Goal: Task Accomplishment & Management: Complete application form

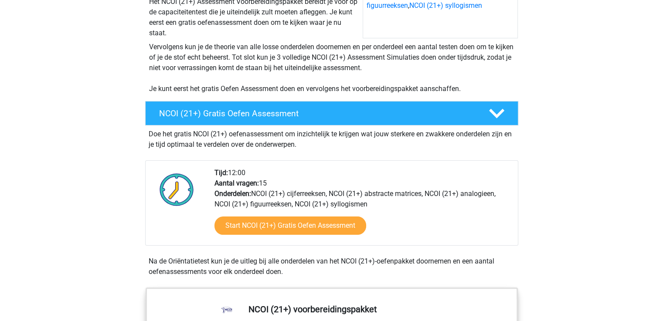
scroll to position [131, 0]
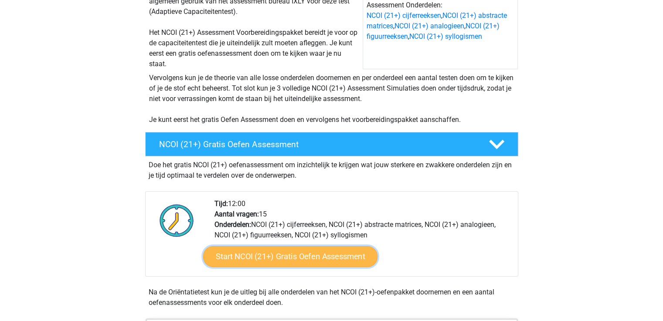
click at [303, 256] on link "Start NCOI (21+) Gratis Oefen Assessment" at bounding box center [290, 256] width 174 height 21
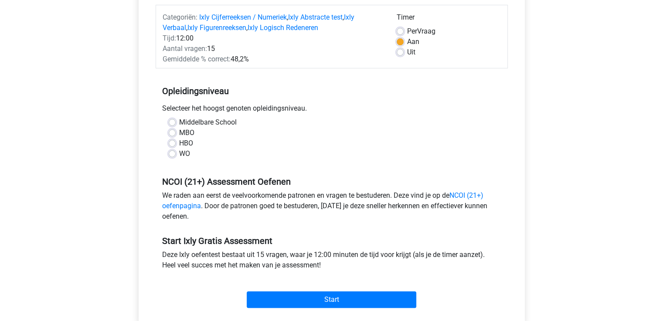
scroll to position [131, 0]
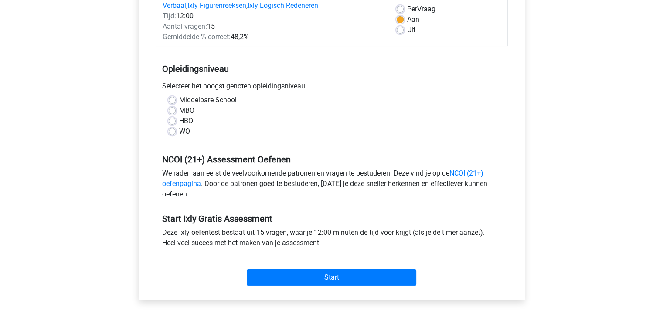
click at [179, 98] on label "Middelbare School" at bounding box center [208, 100] width 58 height 10
click at [173, 98] on input "Middelbare School" at bounding box center [172, 99] width 7 height 9
radio input "true"
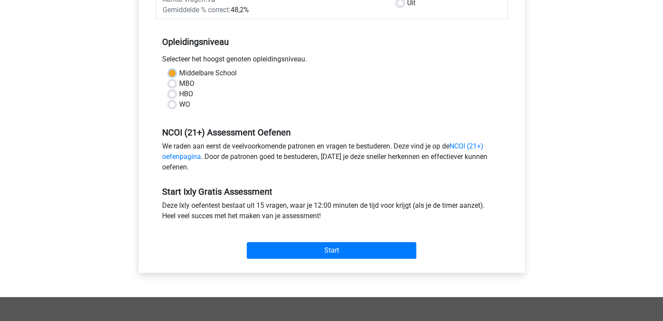
scroll to position [174, 0]
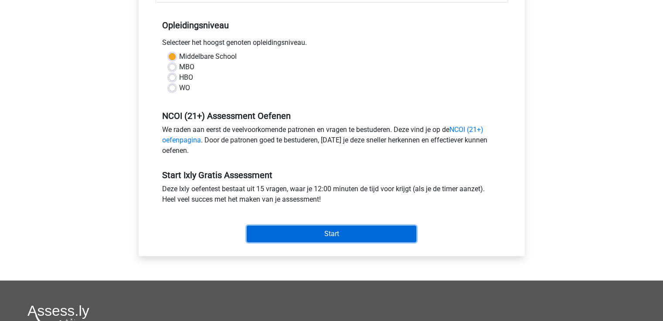
click at [353, 234] on input "Start" at bounding box center [331, 234] width 169 height 17
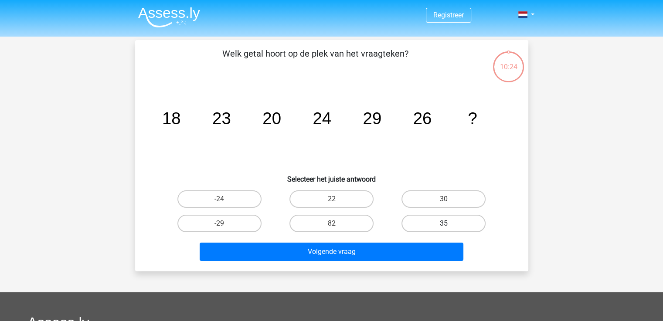
click at [432, 223] on label "35" at bounding box center [443, 223] width 84 height 17
click at [443, 223] on input "35" at bounding box center [446, 226] width 6 height 6
radio input "true"
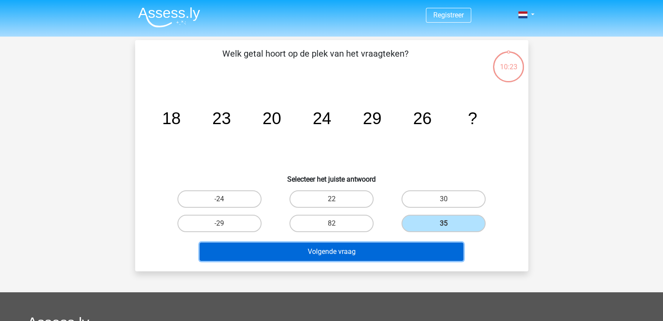
click at [382, 256] on button "Volgende vraag" at bounding box center [332, 252] width 264 height 18
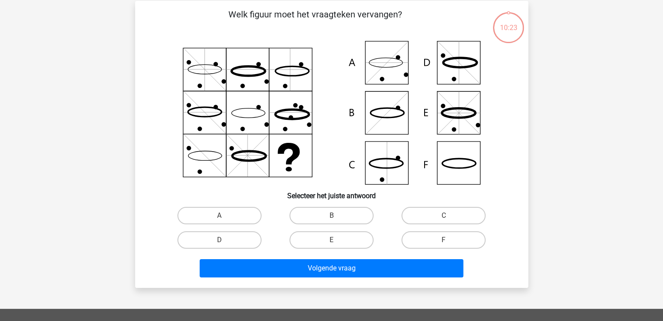
scroll to position [40, 0]
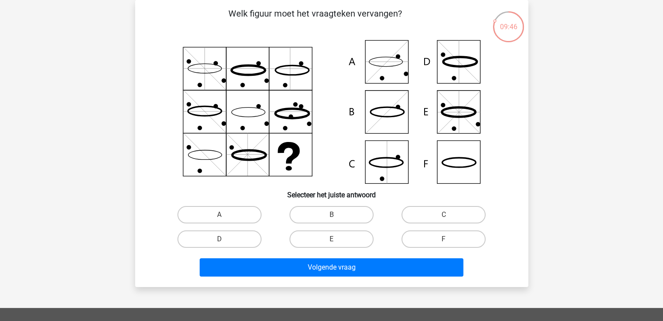
click at [331, 216] on input "B" at bounding box center [334, 218] width 6 height 6
radio input "true"
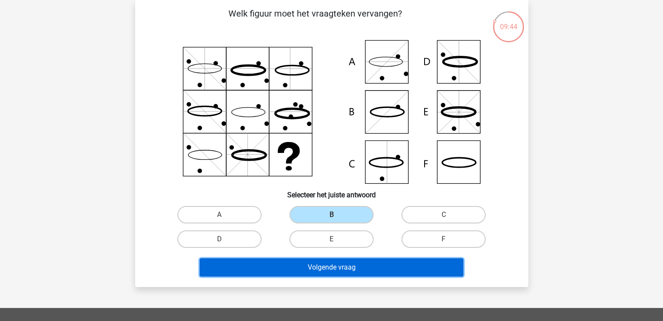
click at [349, 267] on button "Volgende vraag" at bounding box center [332, 267] width 264 height 18
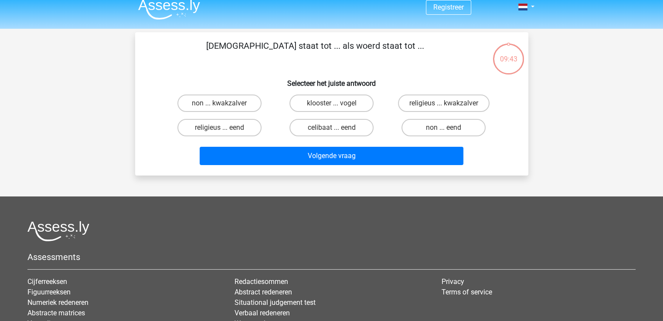
scroll to position [0, 0]
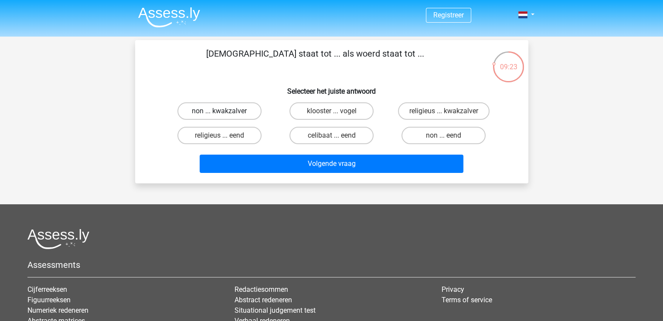
click at [252, 112] on label "non ... kwakzalver" at bounding box center [219, 110] width 84 height 17
click at [225, 112] on input "non ... kwakzalver" at bounding box center [222, 114] width 6 height 6
radio input "true"
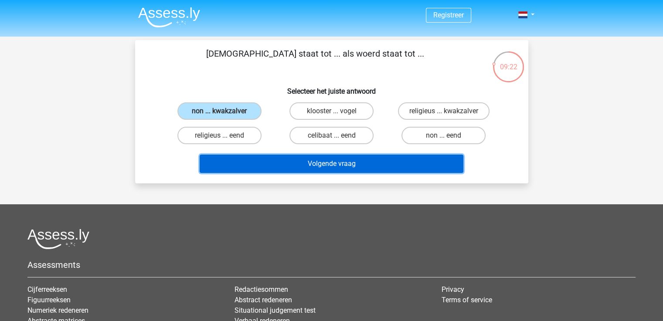
click at [349, 164] on button "Volgende vraag" at bounding box center [332, 164] width 264 height 18
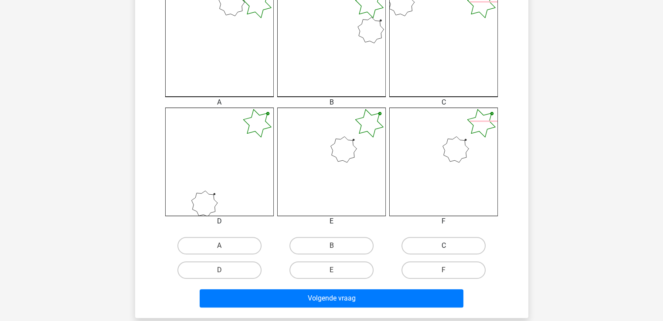
scroll to position [261, 0]
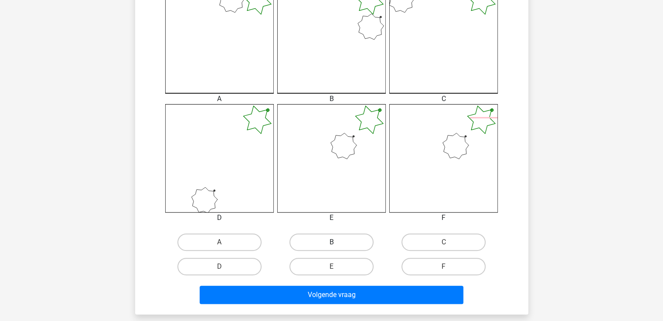
click at [339, 248] on label "B" at bounding box center [331, 242] width 84 height 17
click at [337, 248] on input "B" at bounding box center [334, 245] width 6 height 6
radio input "true"
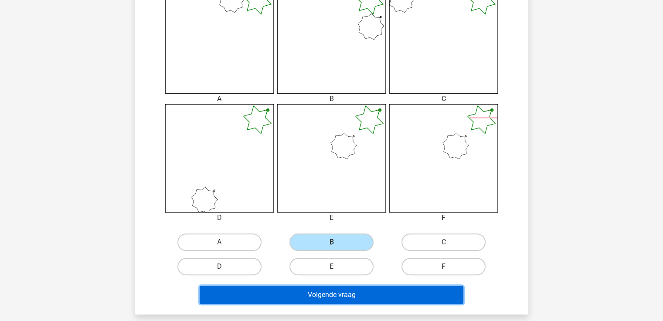
click at [344, 293] on button "Volgende vraag" at bounding box center [332, 295] width 264 height 18
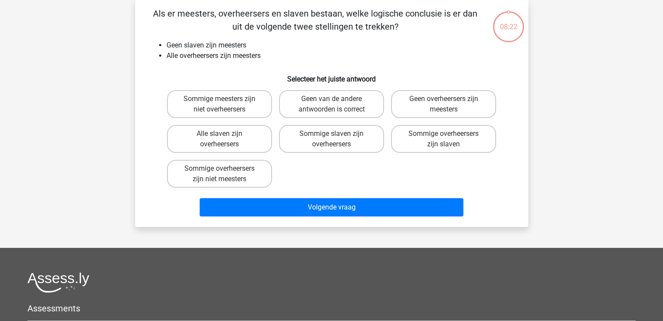
scroll to position [0, 0]
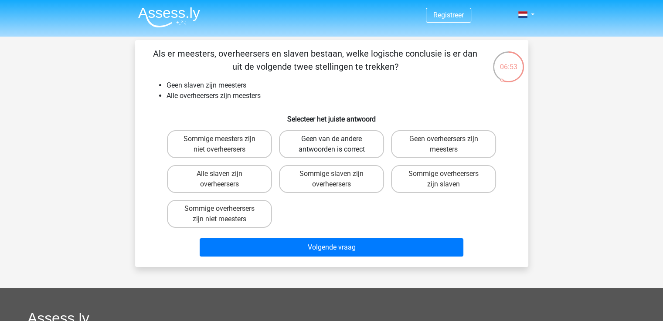
click at [355, 139] on label "Geen van de andere antwoorden is correct" at bounding box center [331, 144] width 105 height 28
click at [337, 139] on input "Geen van de andere antwoorden is correct" at bounding box center [334, 142] width 6 height 6
radio input "true"
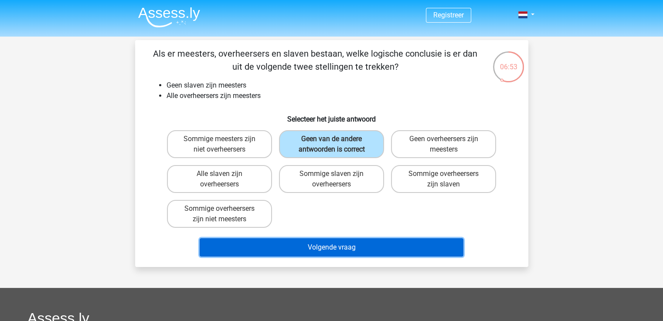
click at [359, 247] on button "Volgende vraag" at bounding box center [332, 247] width 264 height 18
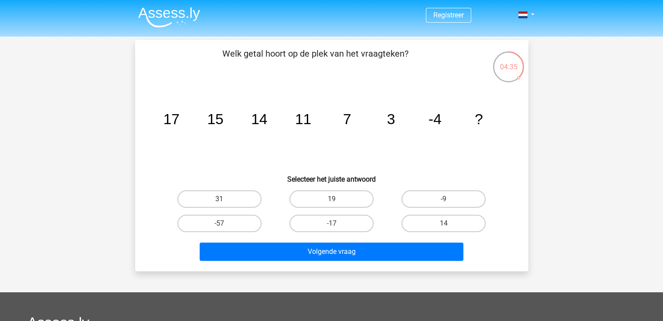
click at [445, 203] on input "-9" at bounding box center [446, 202] width 6 height 6
radio input "true"
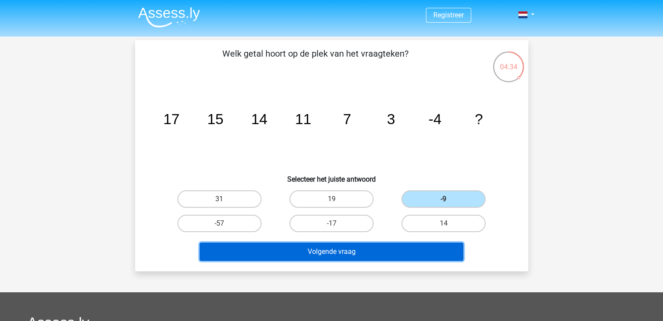
click at [366, 252] on button "Volgende vraag" at bounding box center [332, 252] width 264 height 18
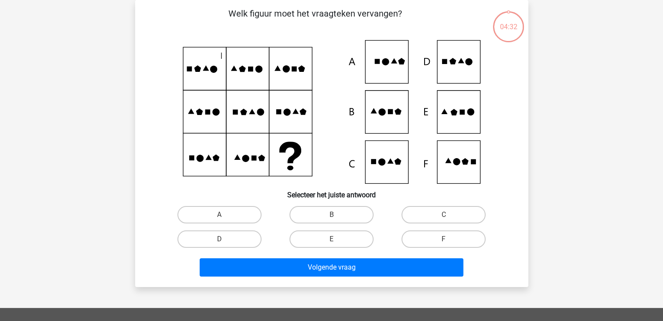
scroll to position [40, 0]
click at [226, 241] on label "D" at bounding box center [219, 238] width 84 height 17
click at [225, 241] on input "D" at bounding box center [222, 242] width 6 height 6
radio input "true"
click at [359, 238] on label "E" at bounding box center [331, 238] width 84 height 17
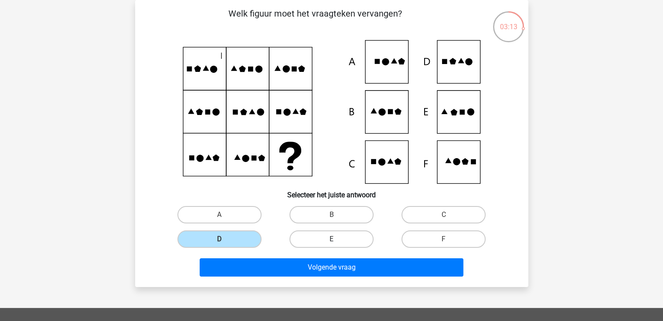
click at [337, 239] on input "E" at bounding box center [334, 242] width 6 height 6
radio input "true"
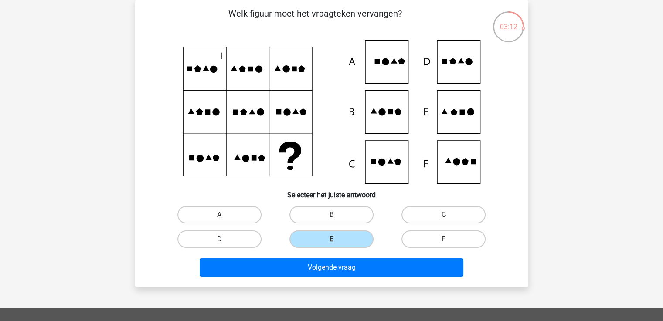
click at [247, 238] on label "D" at bounding box center [219, 238] width 84 height 17
click at [225, 239] on input "D" at bounding box center [222, 242] width 6 height 6
radio input "true"
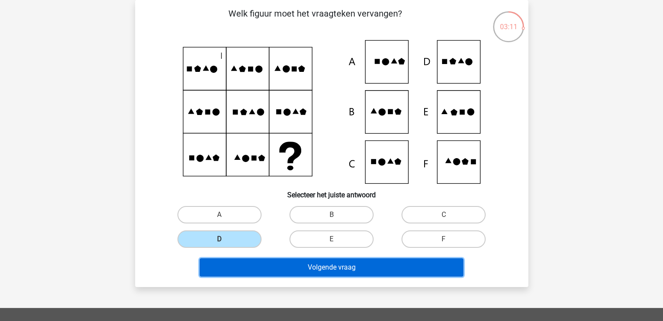
click at [347, 265] on button "Volgende vraag" at bounding box center [332, 267] width 264 height 18
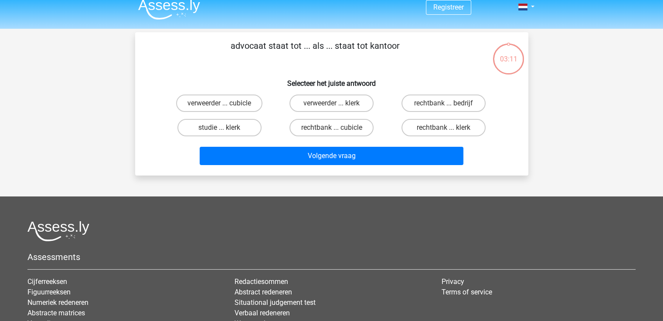
scroll to position [0, 0]
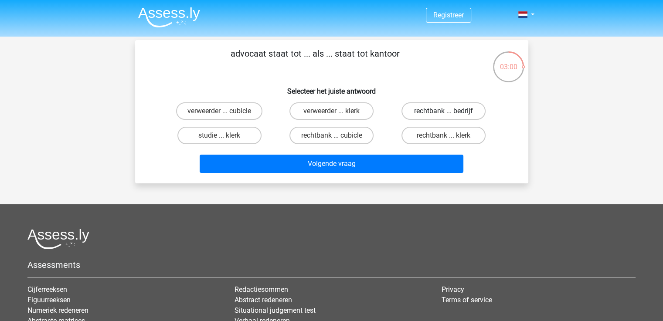
click at [431, 107] on label "rechtbank ... bedrijf" at bounding box center [443, 110] width 84 height 17
click at [443, 111] on input "rechtbank ... bedrijf" at bounding box center [446, 114] width 6 height 6
radio input "true"
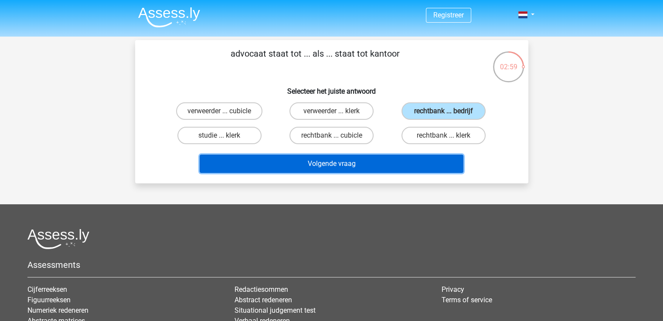
click at [369, 169] on button "Volgende vraag" at bounding box center [332, 164] width 264 height 18
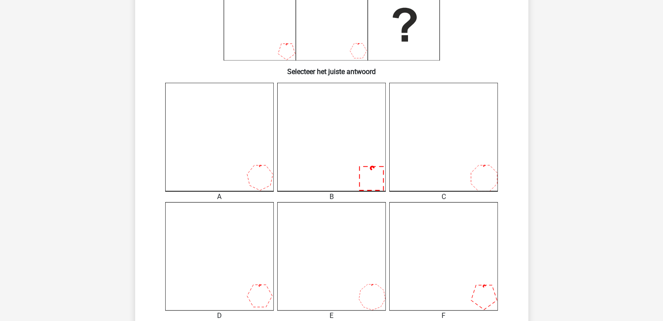
scroll to position [258, 0]
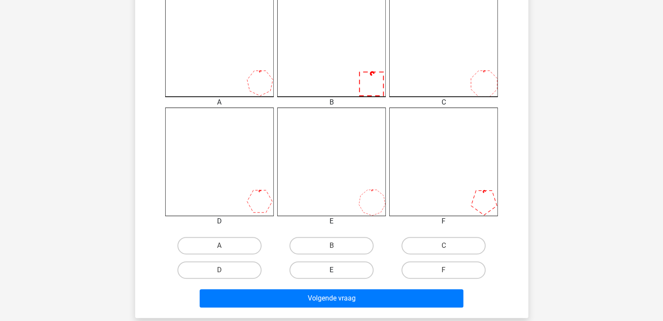
click at [356, 267] on label "E" at bounding box center [331, 269] width 84 height 17
click at [337, 270] on input "E" at bounding box center [334, 273] width 6 height 6
radio input "true"
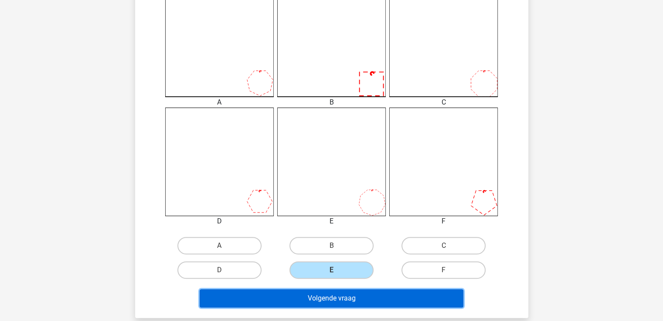
click at [353, 299] on button "Volgende vraag" at bounding box center [332, 298] width 264 height 18
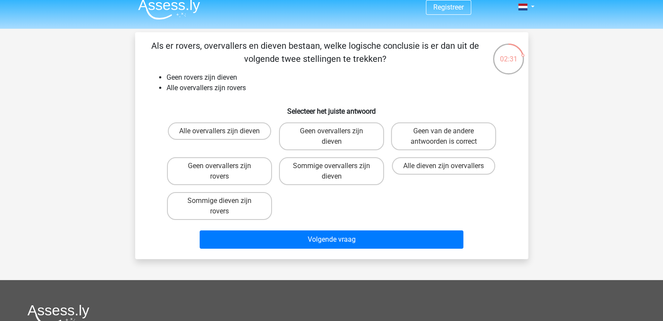
scroll to position [0, 0]
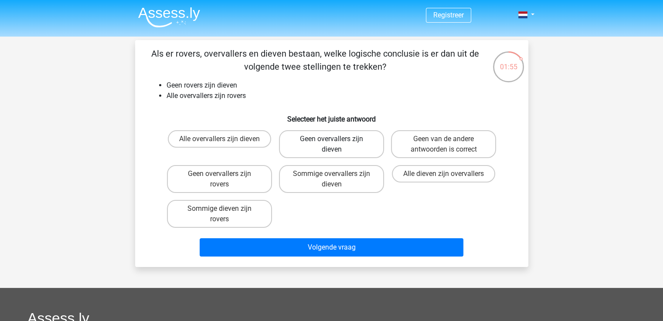
click at [355, 146] on label "Geen overvallers zijn dieven" at bounding box center [331, 144] width 105 height 28
click at [337, 145] on input "Geen overvallers zijn dieven" at bounding box center [334, 142] width 6 height 6
radio input "true"
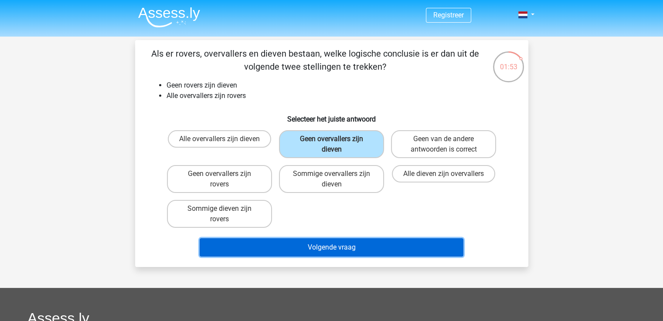
click at [341, 245] on button "Volgende vraag" at bounding box center [332, 247] width 264 height 18
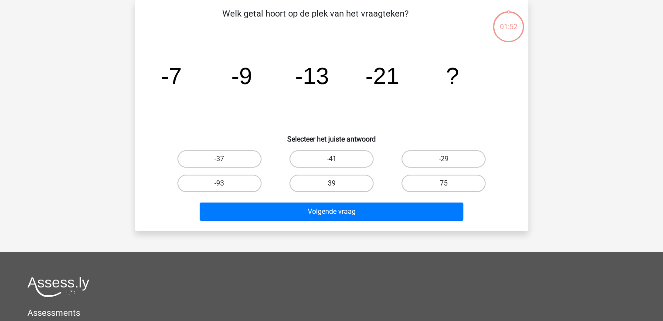
scroll to position [40, 0]
click at [450, 81] on tspan "?" at bounding box center [452, 76] width 13 height 26
click at [248, 165] on label "-37" at bounding box center [219, 158] width 84 height 17
click at [225, 165] on input "-37" at bounding box center [222, 162] width 6 height 6
radio input "true"
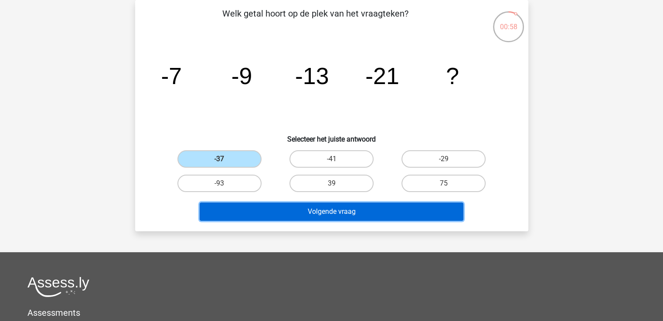
click at [339, 212] on button "Volgende vraag" at bounding box center [332, 212] width 264 height 18
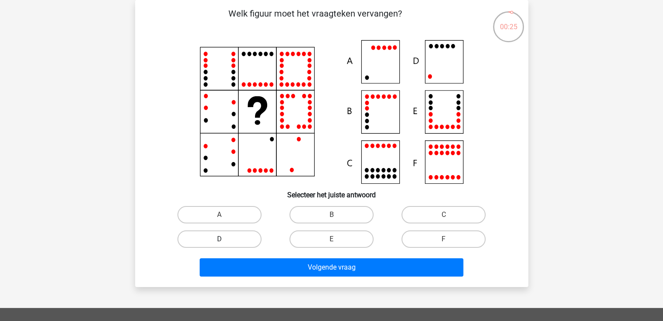
click at [228, 241] on label "D" at bounding box center [219, 238] width 84 height 17
click at [225, 241] on input "D" at bounding box center [222, 242] width 6 height 6
radio input "true"
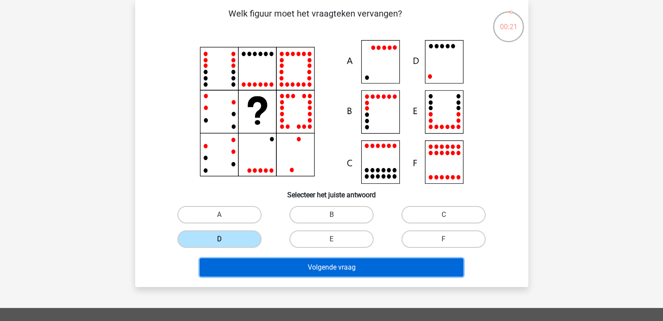
click at [331, 272] on button "Volgende vraag" at bounding box center [332, 267] width 264 height 18
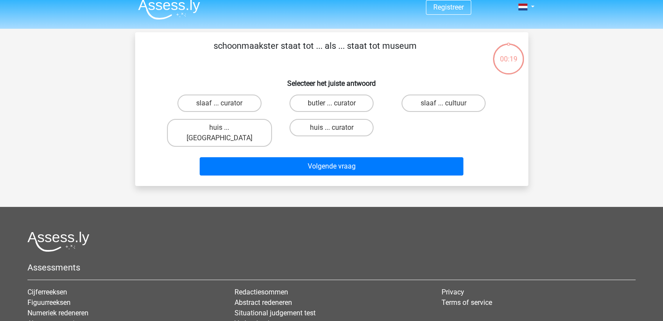
scroll to position [0, 0]
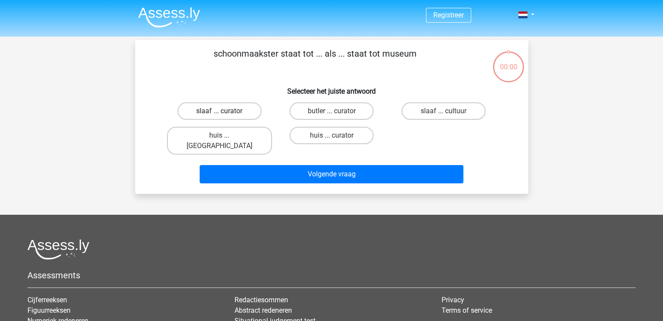
click at [248, 108] on label "slaaf ... curator" at bounding box center [219, 110] width 84 height 17
click at [225, 111] on input "slaaf ... curator" at bounding box center [222, 114] width 6 height 6
radio input "true"
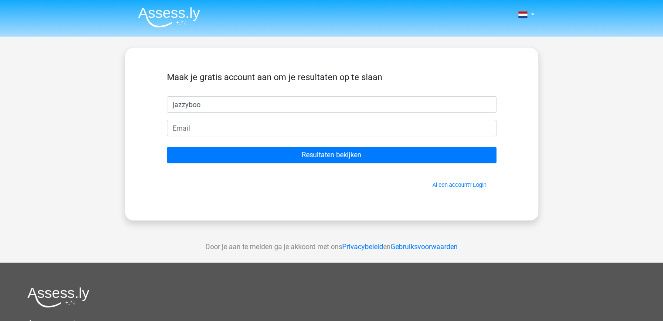
type input "jazzyboo"
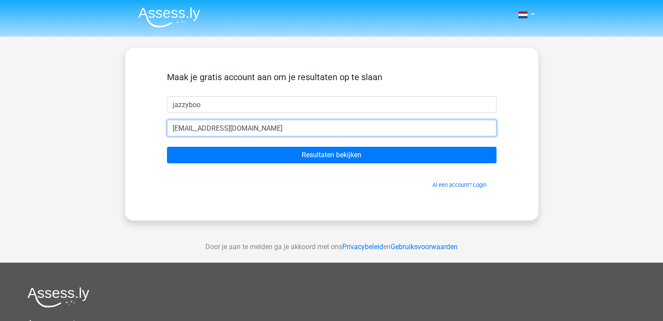
type input "[EMAIL_ADDRESS][DOMAIN_NAME]"
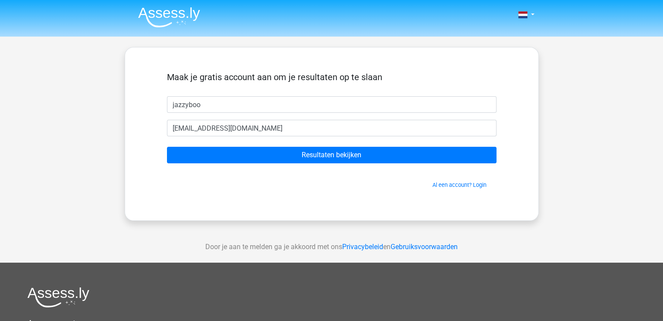
click at [339, 146] on form "[PERSON_NAME] gratis account aan om je resultaten op te slaan jazzyboo [EMAIL_A…" at bounding box center [331, 130] width 329 height 117
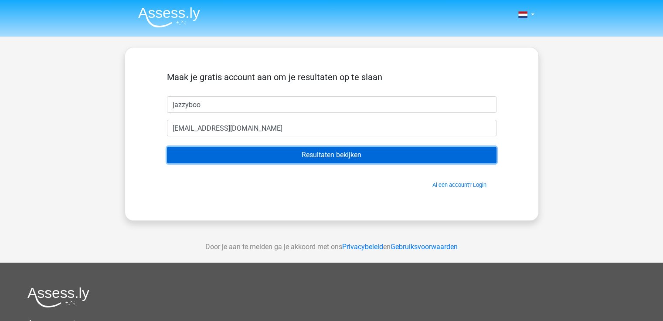
click at [337, 156] on input "Resultaten bekijken" at bounding box center [331, 155] width 329 height 17
